Goal: Task Accomplishment & Management: Manage account settings

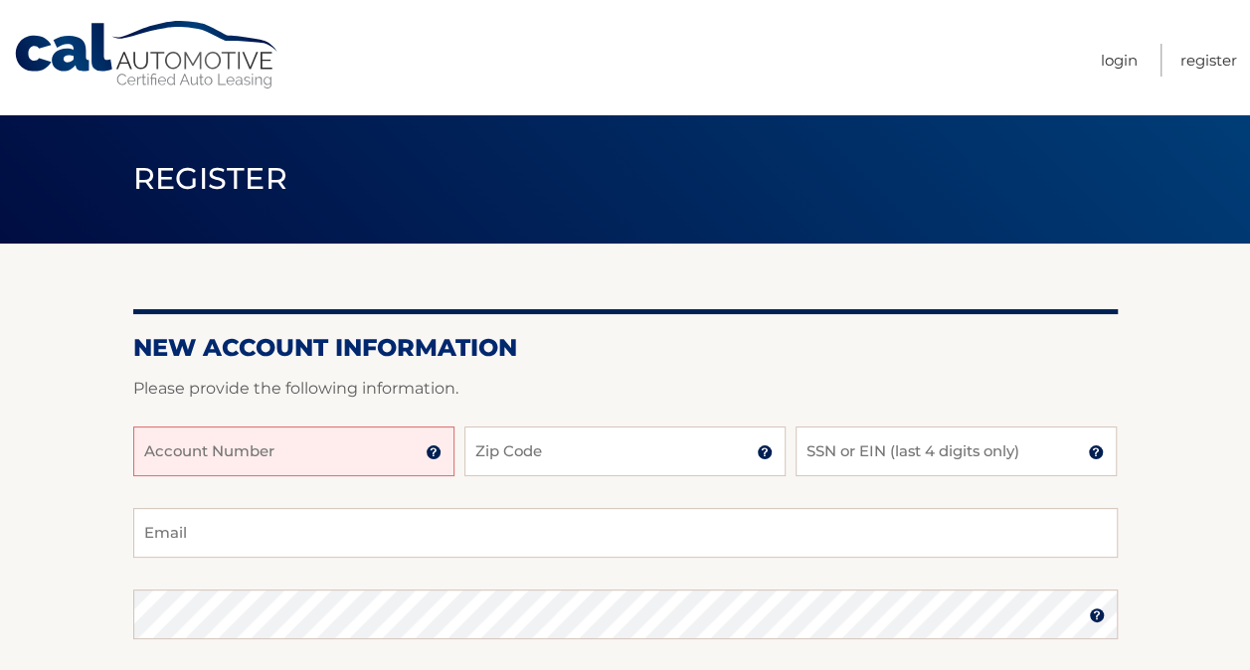
click at [318, 459] on input "Account Number" at bounding box center [293, 452] width 321 height 50
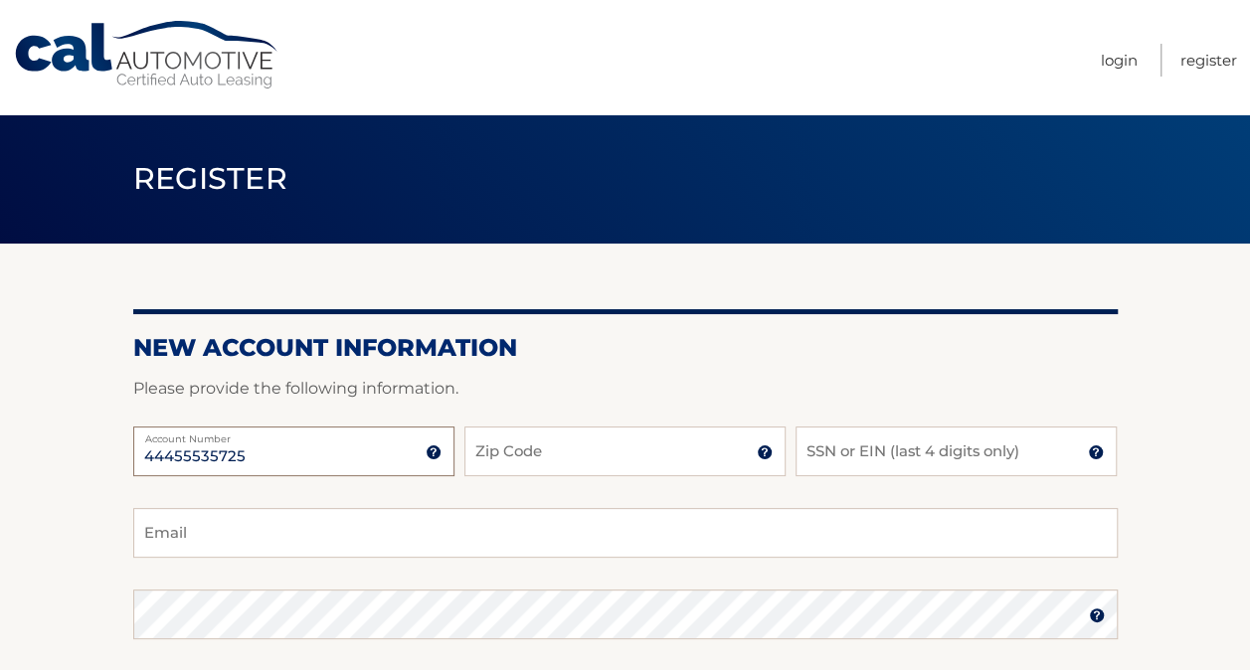
type input "44455535725"
click at [567, 458] on input "Zip Code" at bounding box center [624, 452] width 321 height 50
type input "10604"
click at [936, 458] on input "SSN or EIN (last 4 digits only)" at bounding box center [955, 452] width 321 height 50
type input "1498"
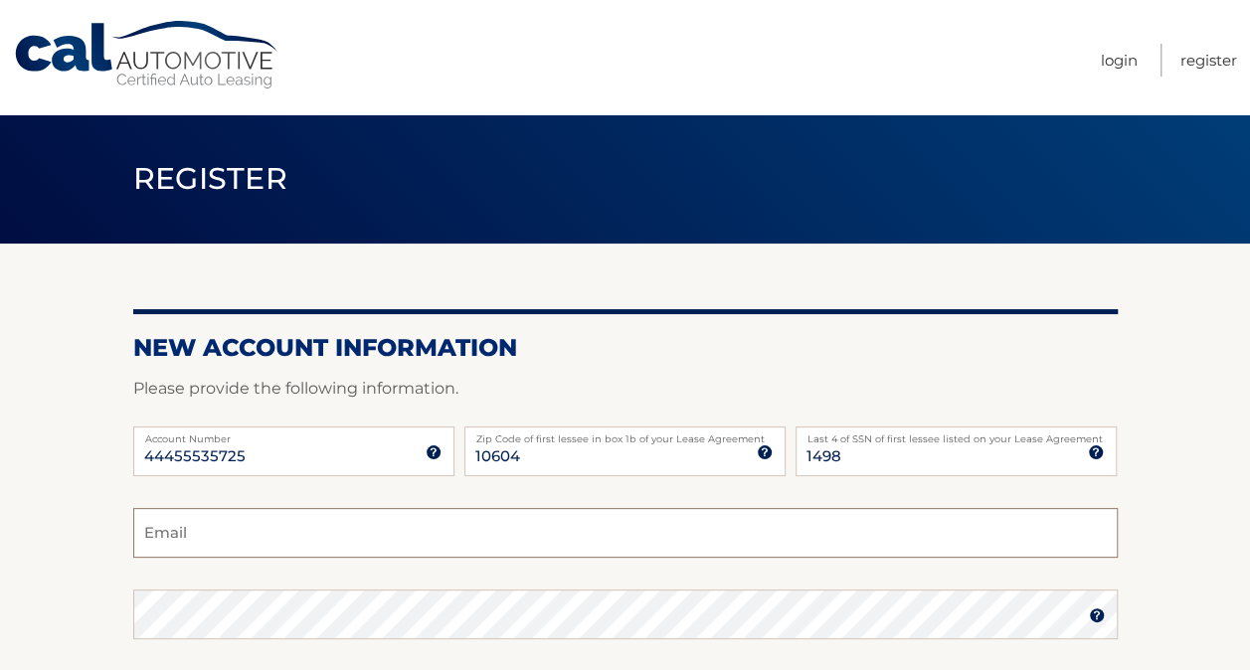
click at [514, 524] on input "Email" at bounding box center [625, 533] width 984 height 50
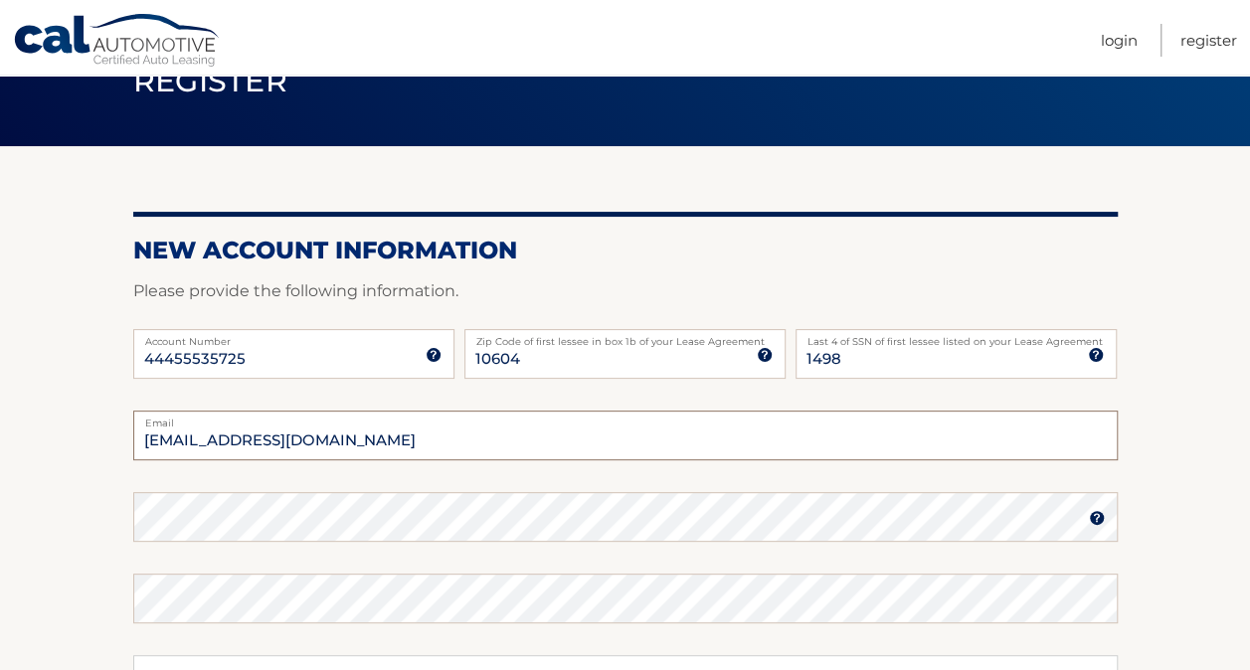
scroll to position [199, 0]
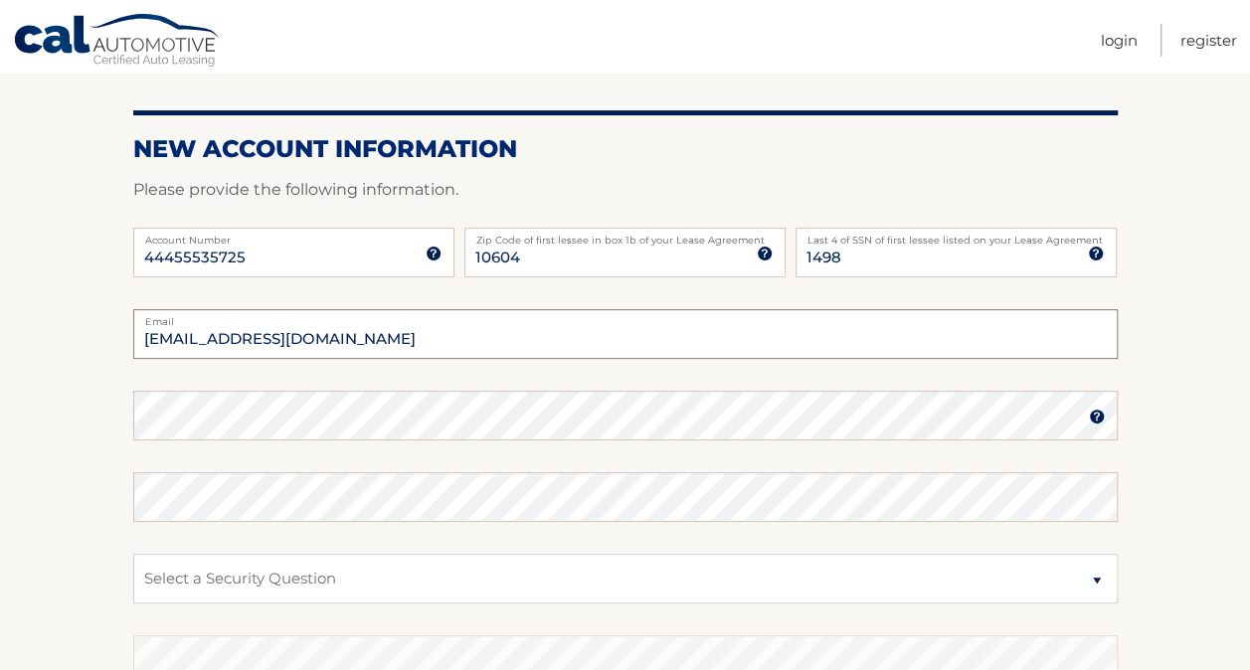
type input "[EMAIL_ADDRESS][DOMAIN_NAME]"
click at [1094, 418] on img at bounding box center [1097, 417] width 16 height 16
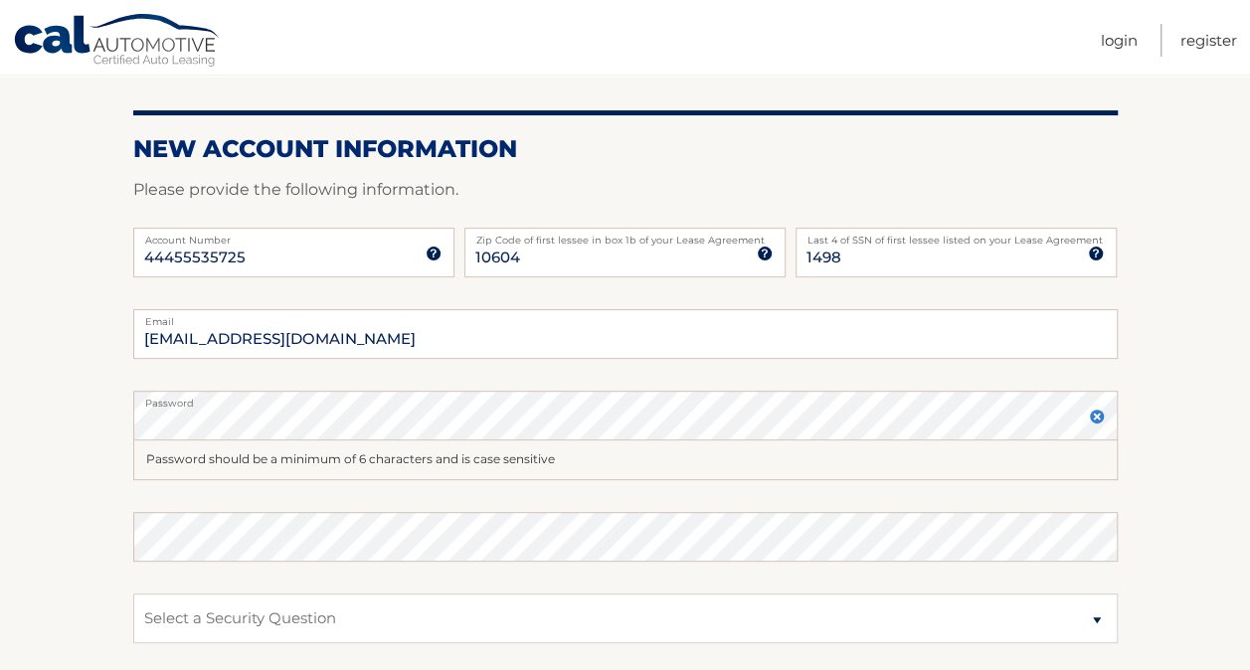
click at [1096, 424] on img at bounding box center [1097, 417] width 16 height 16
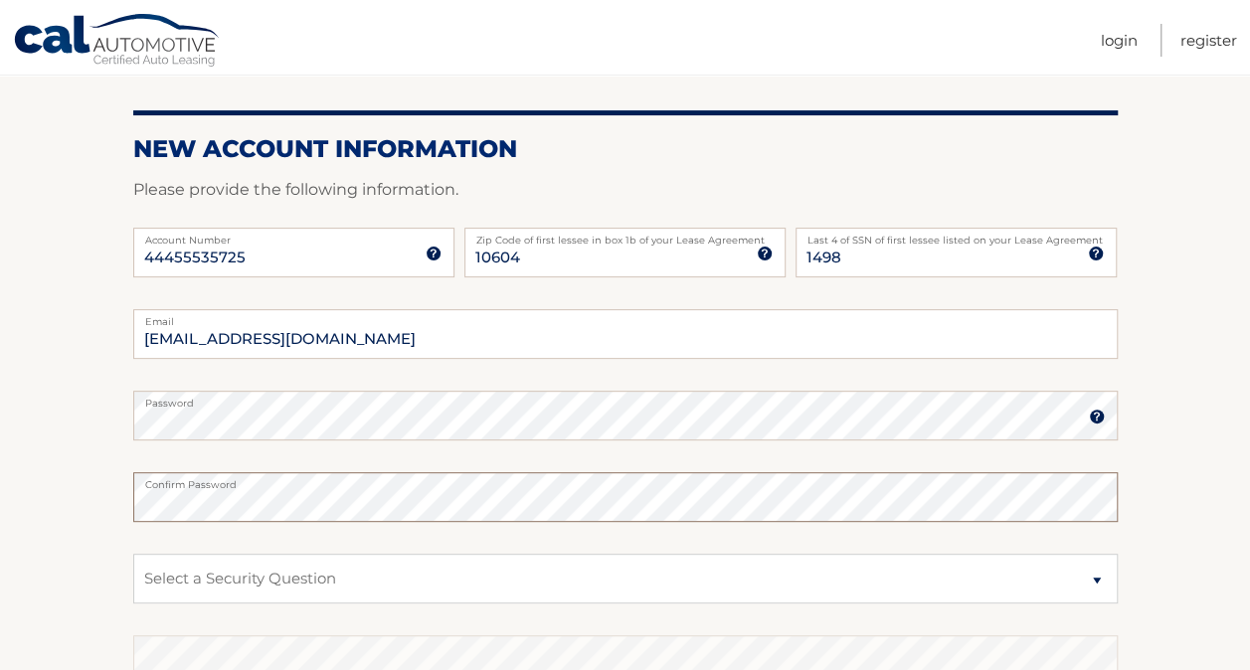
scroll to position [264, 0]
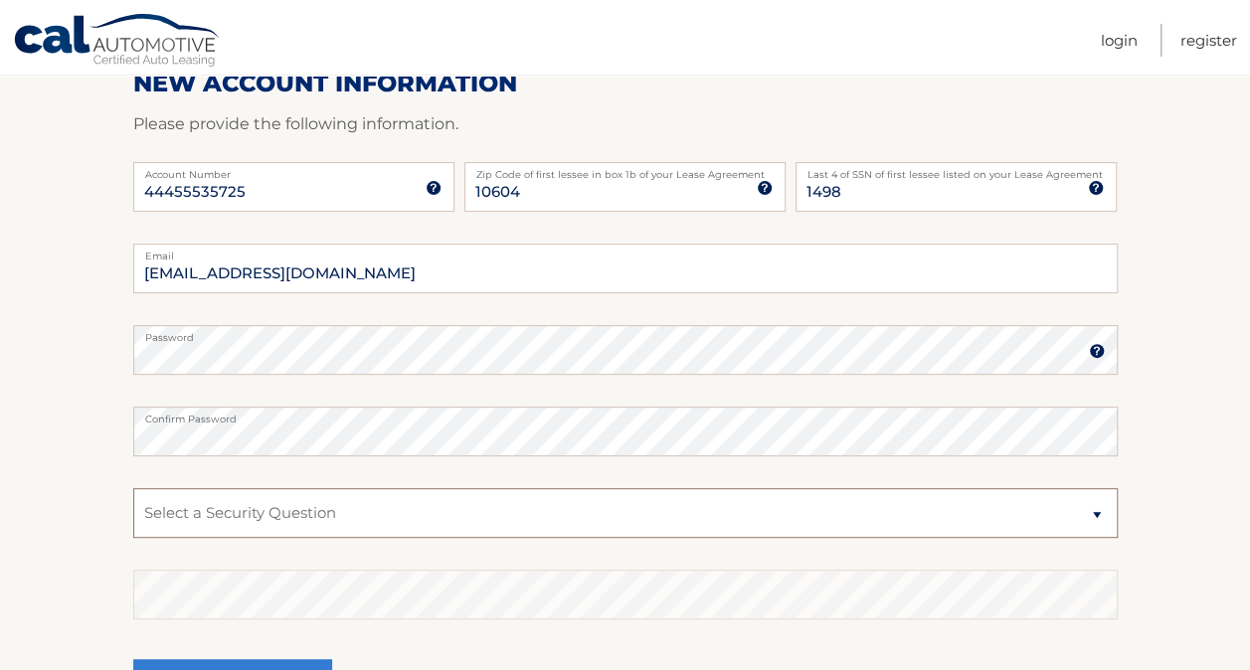
click at [298, 518] on select "Select a Security Question What was the name of your elementary school? What is…" at bounding box center [625, 513] width 984 height 50
select select "1"
click at [133, 488] on select "Select a Security Question What was the name of your elementary school? What is…" at bounding box center [625, 513] width 984 height 50
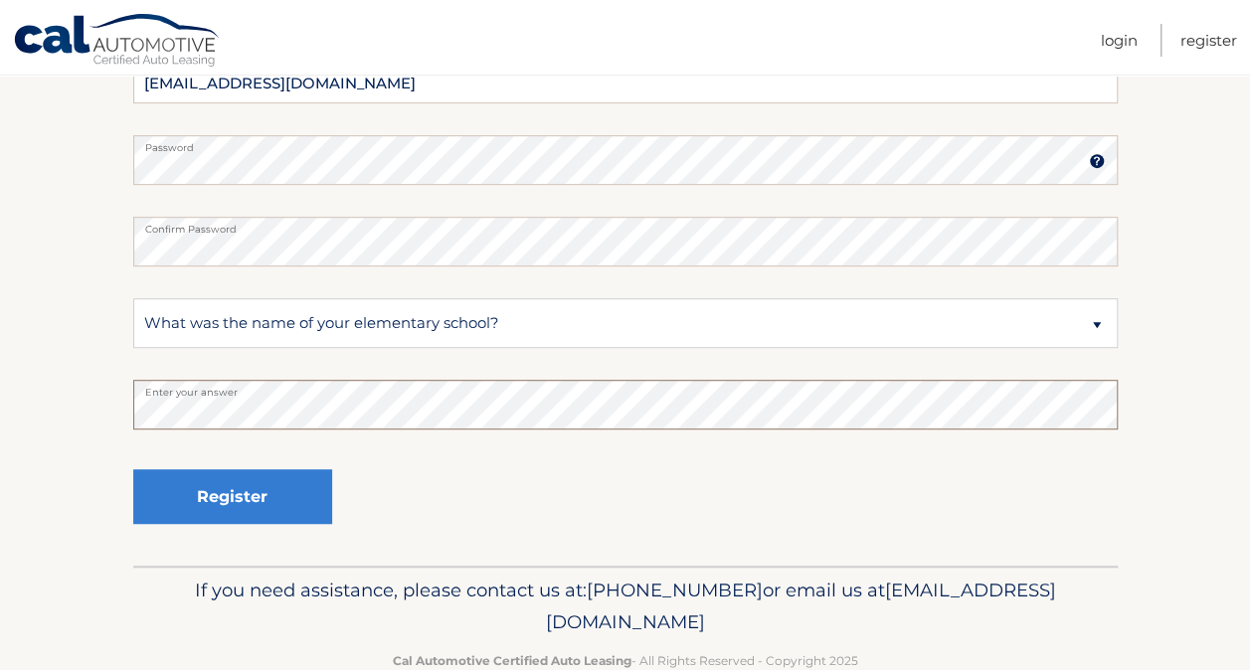
scroll to position [501, 0]
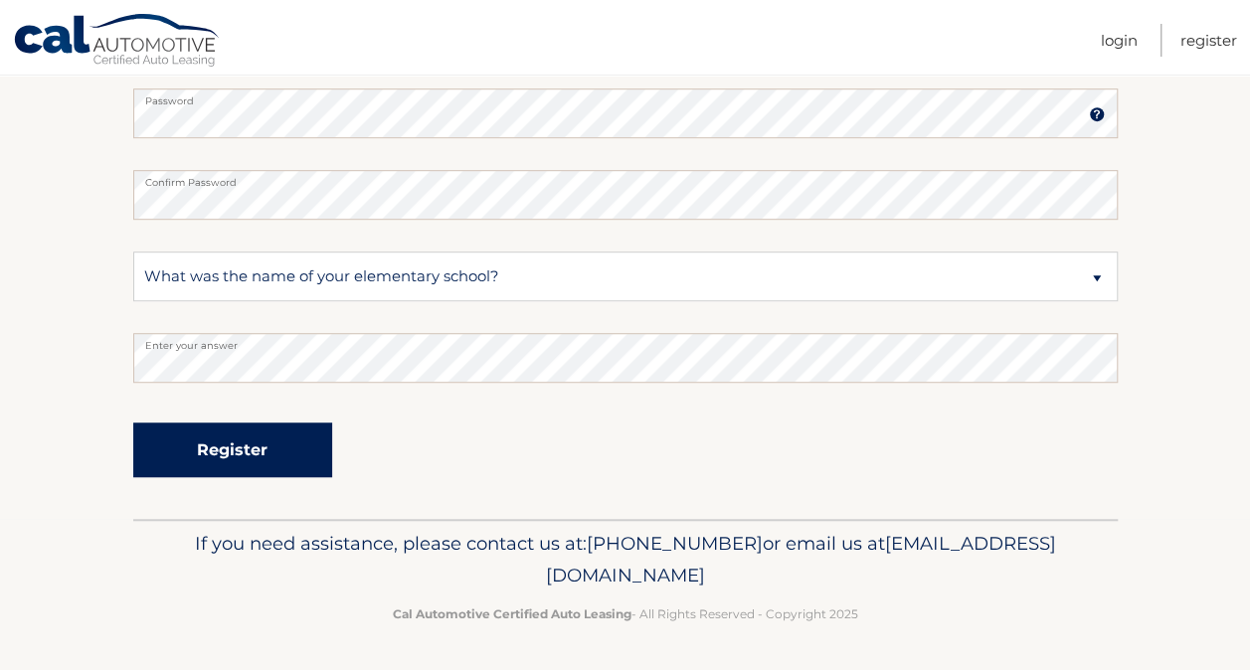
click at [232, 456] on button "Register" at bounding box center [232, 450] width 199 height 55
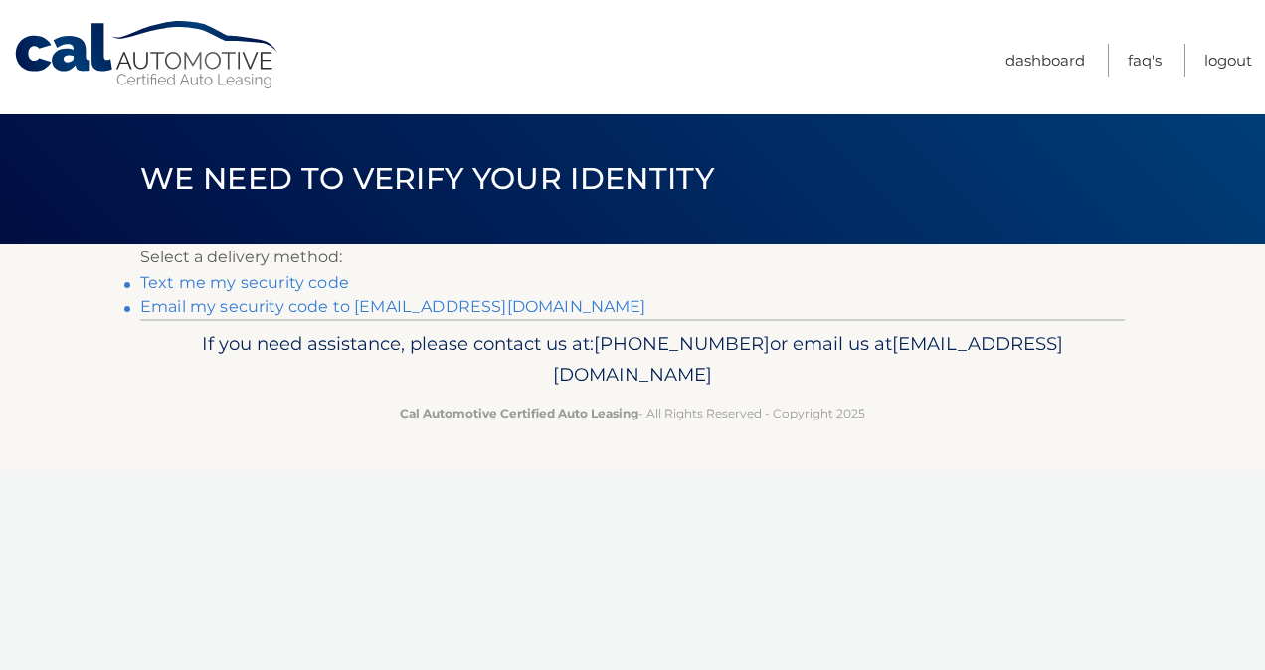
click at [261, 285] on link "Text me my security code" at bounding box center [244, 282] width 209 height 19
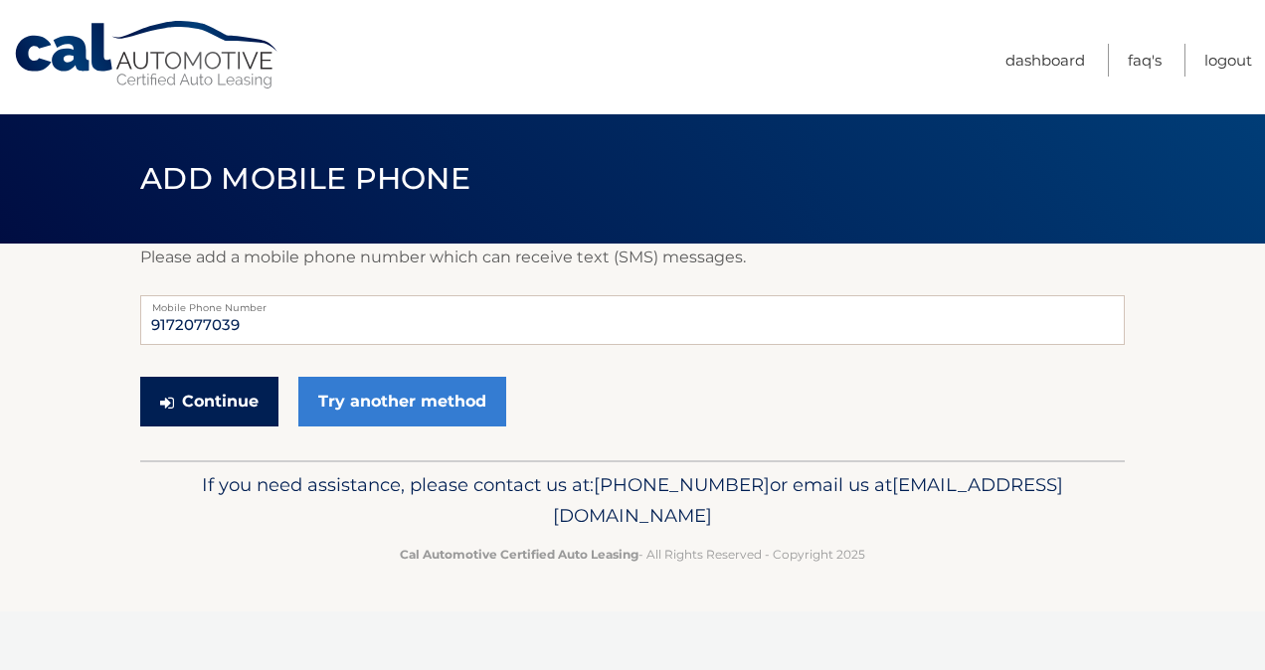
click at [227, 408] on button "Continue" at bounding box center [209, 402] width 138 height 50
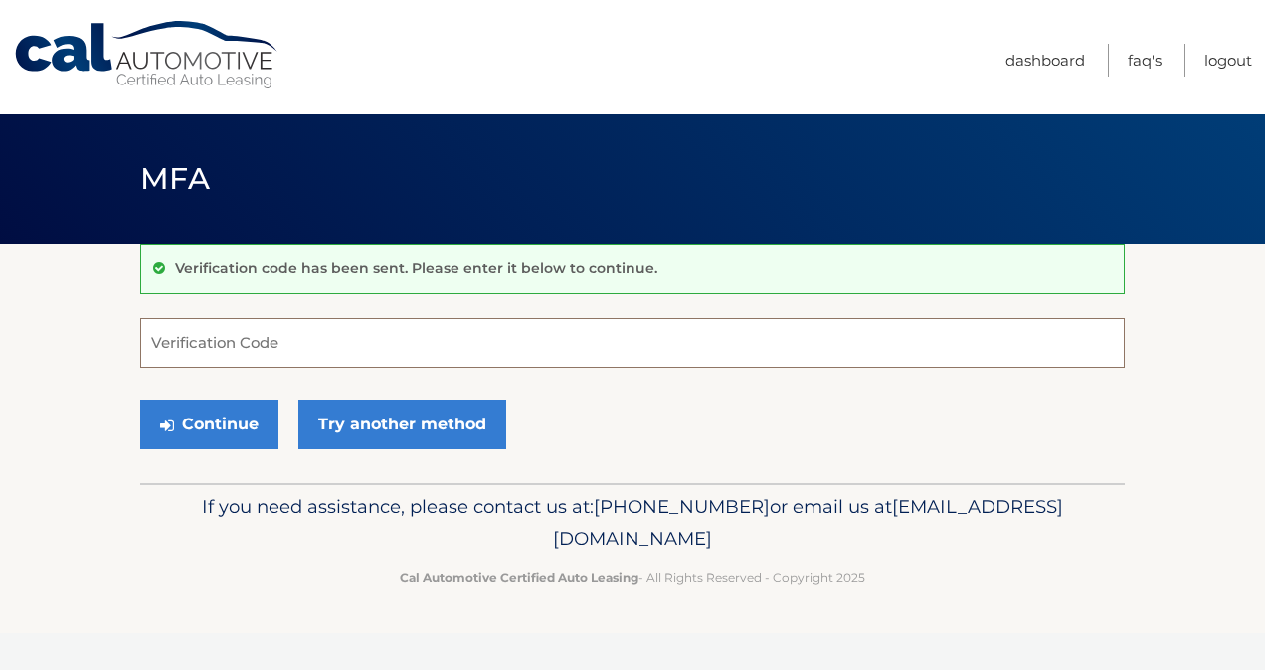
click at [249, 342] on input "Verification Code" at bounding box center [632, 343] width 984 height 50
type input "186487"
click at [140, 400] on button "Continue" at bounding box center [209, 425] width 138 height 50
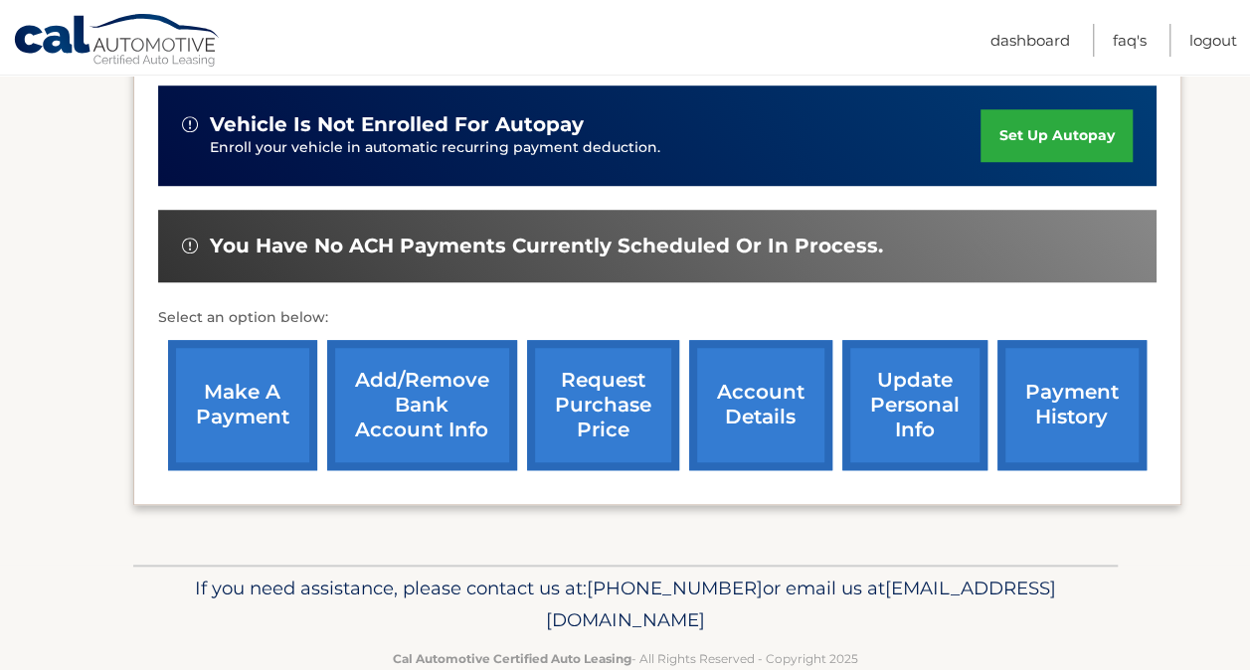
scroll to position [683, 0]
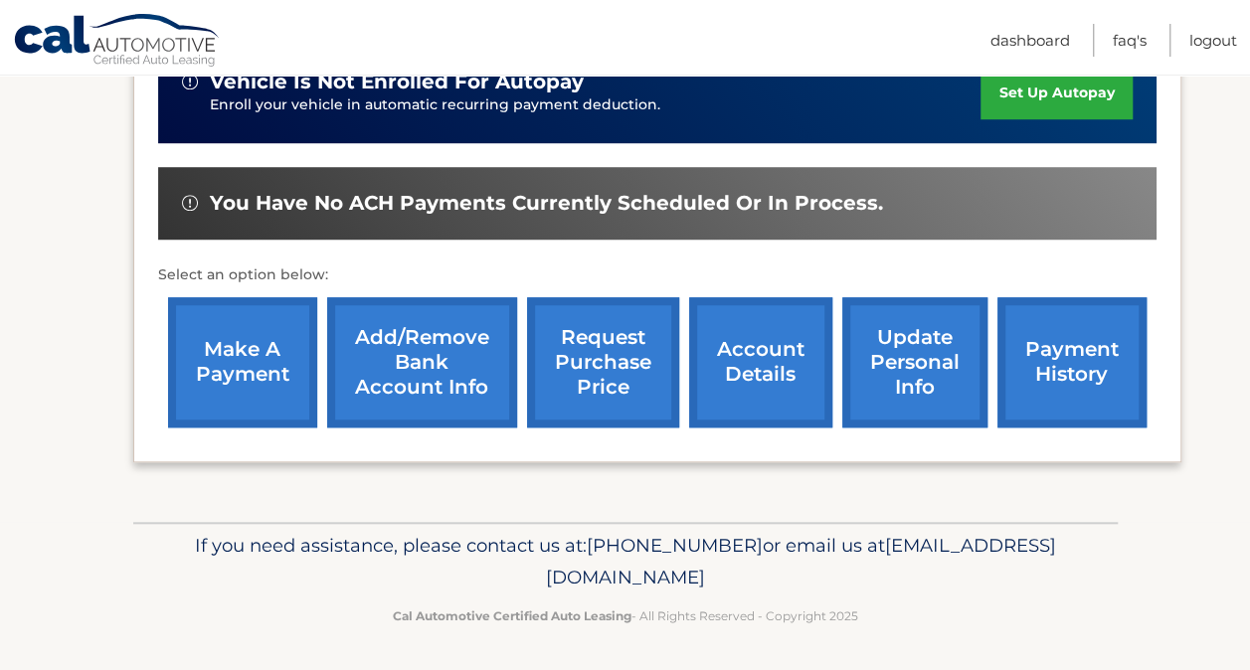
click at [768, 359] on link "account details" at bounding box center [760, 362] width 143 height 130
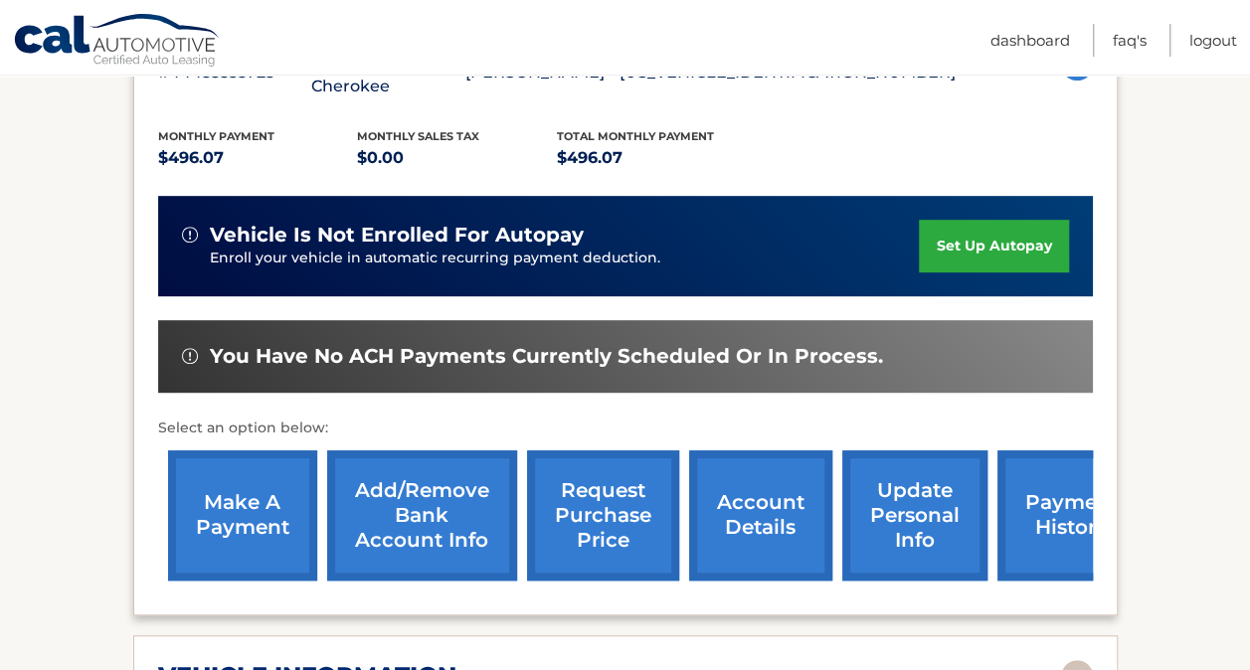
scroll to position [463, 0]
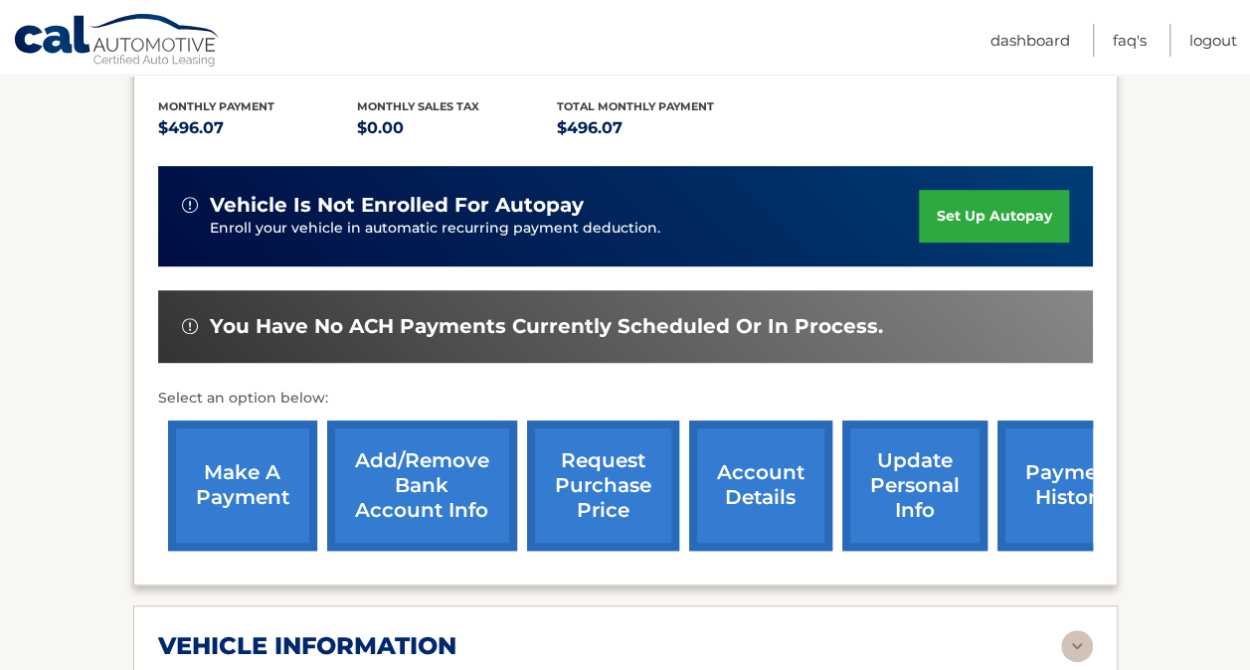
click at [1026, 475] on link "payment history" at bounding box center [1071, 486] width 149 height 130
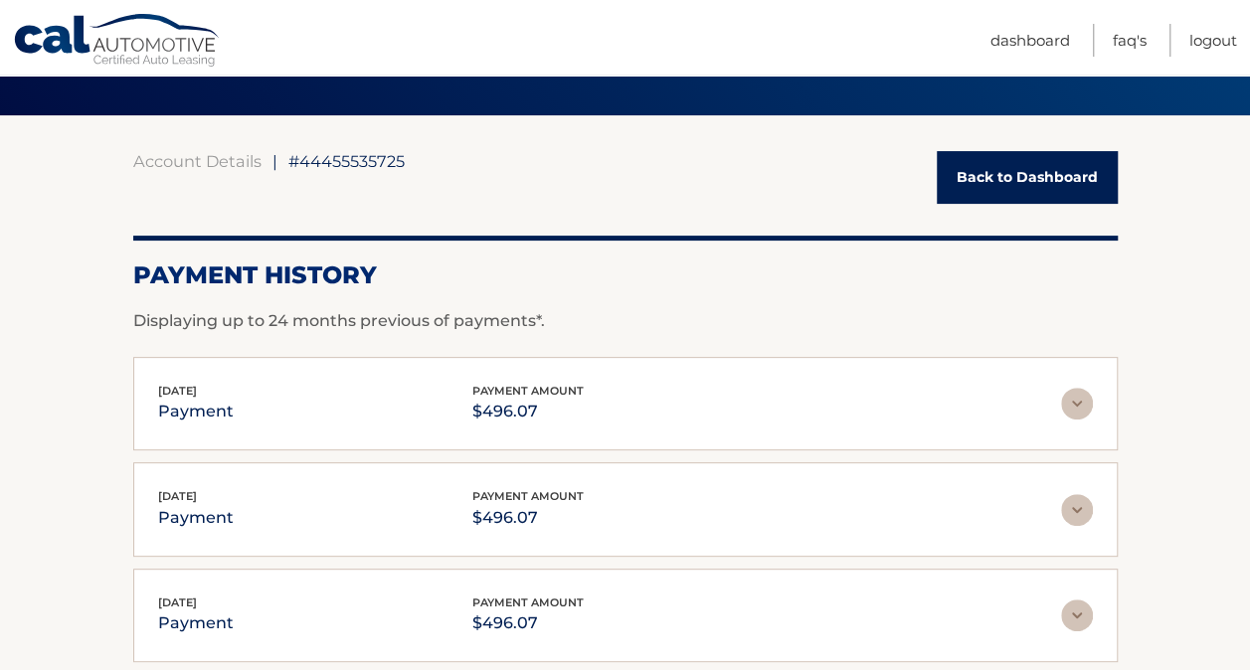
scroll to position [132, 0]
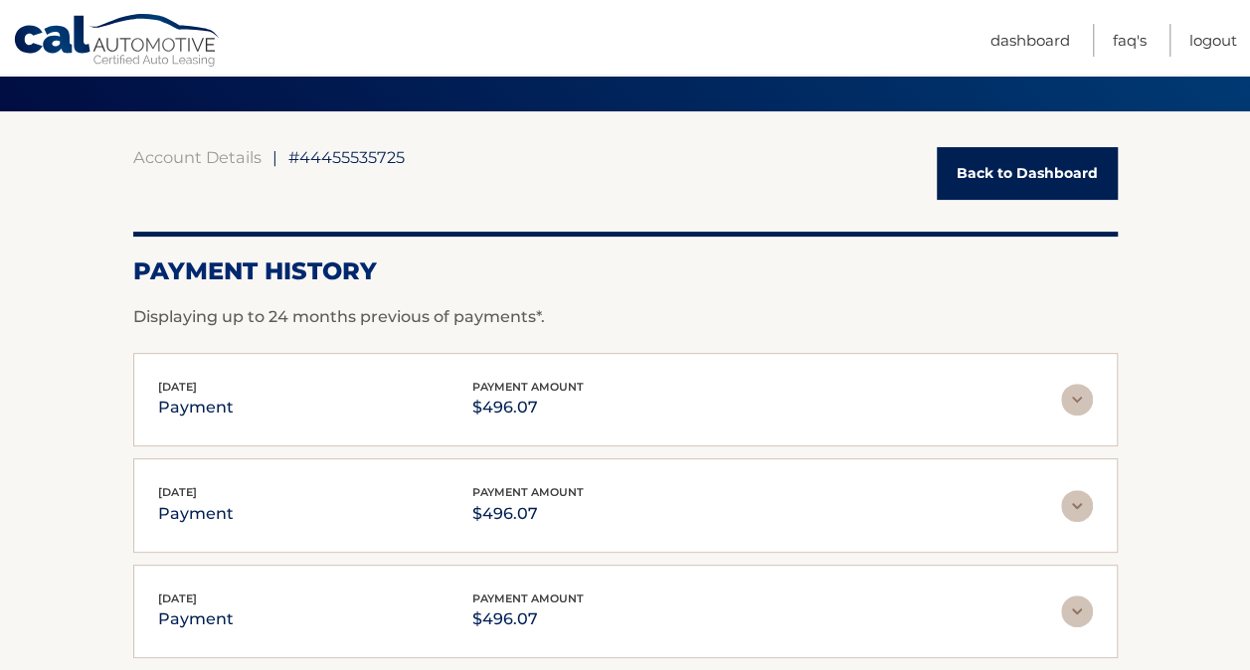
click at [1074, 395] on img at bounding box center [1077, 400] width 32 height 32
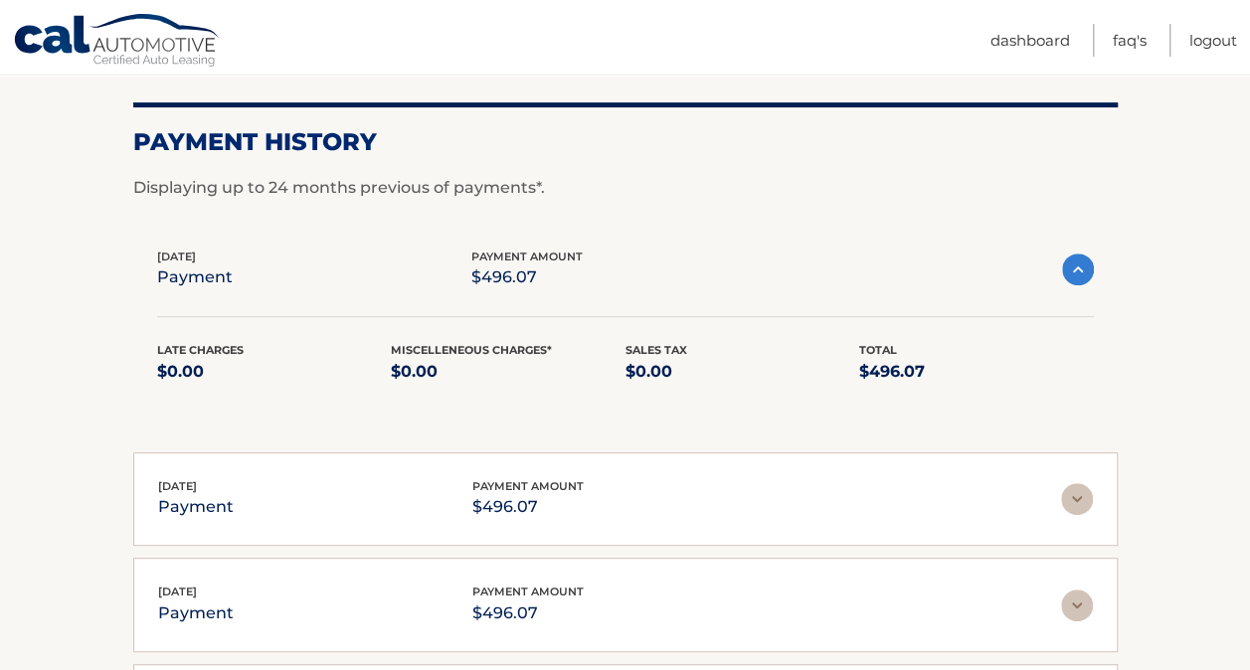
scroll to position [264, 0]
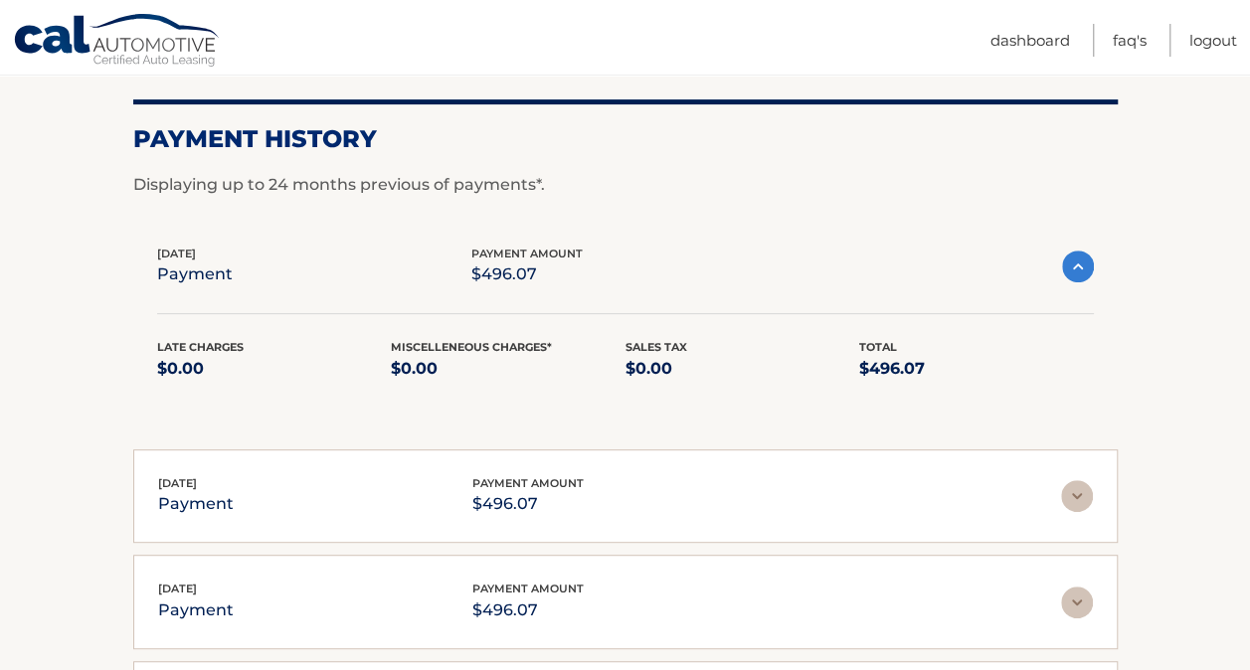
click at [1080, 266] on img at bounding box center [1078, 267] width 32 height 32
